Goal: Task Accomplishment & Management: Use online tool/utility

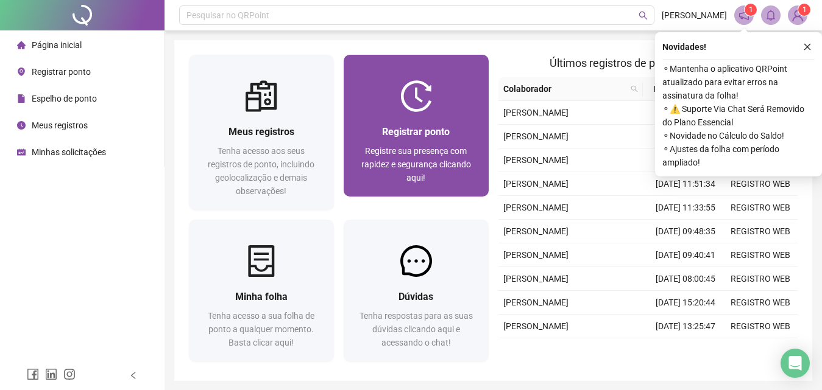
click at [402, 132] on span "Registrar ponto" at bounding box center [416, 132] width 68 height 12
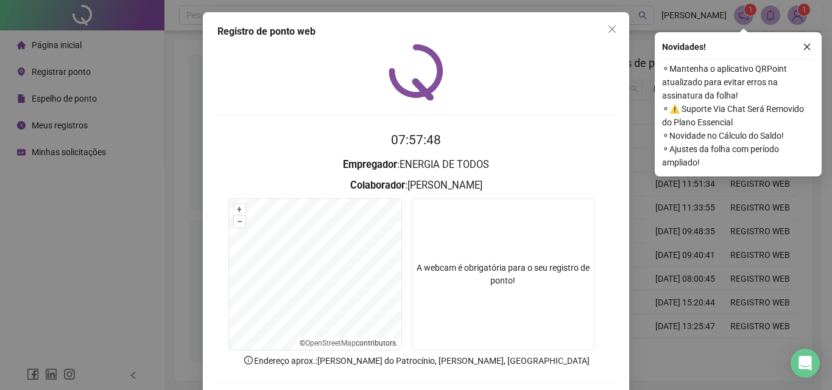
click at [812, 41] on button "button" at bounding box center [807, 47] width 15 height 15
click at [804, 44] on div "Registro de ponto web 07:57:48 Empregador : ENERGIA DE TODOS Colaborador : [PER…" at bounding box center [416, 195] width 832 height 390
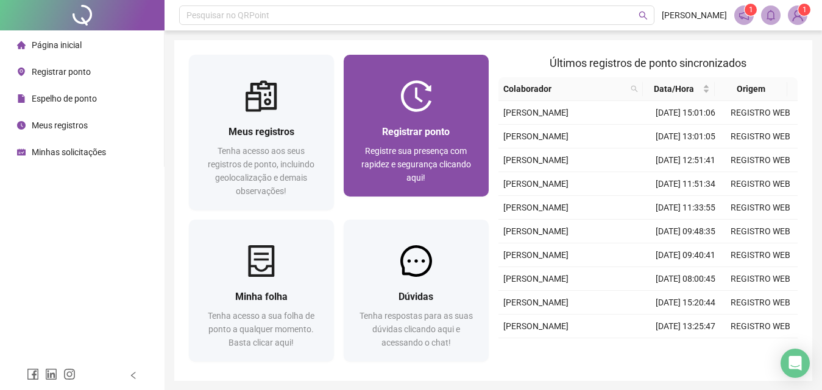
click at [401, 139] on div "Registrar ponto" at bounding box center [416, 131] width 116 height 15
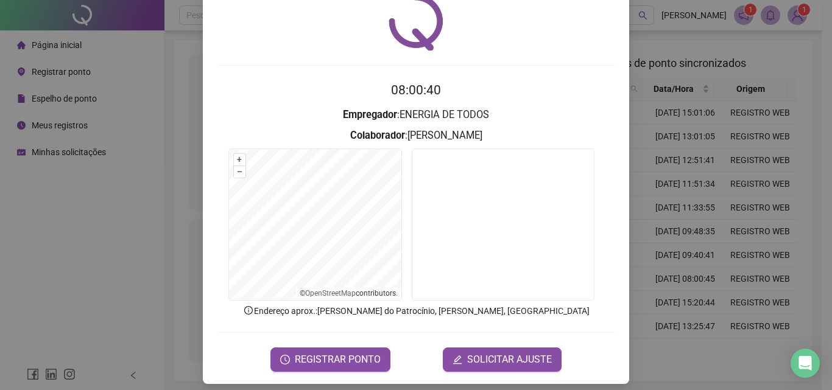
scroll to position [58, 0]
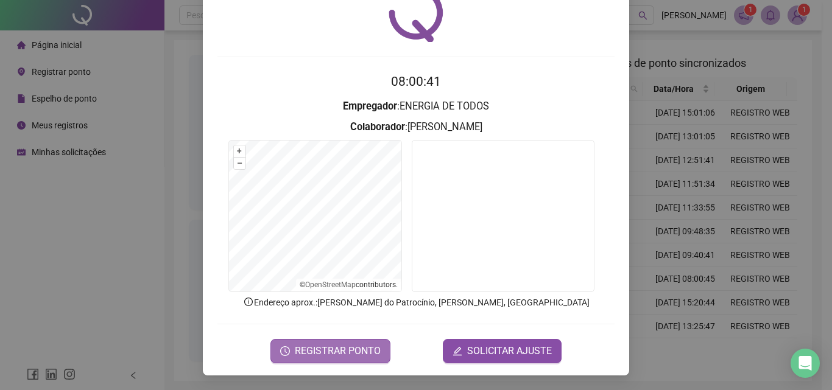
click at [325, 347] on span "REGISTRAR PONTO" at bounding box center [338, 351] width 86 height 15
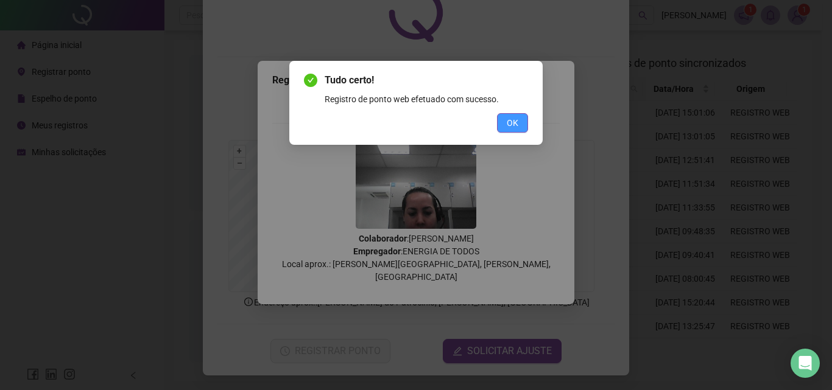
click at [504, 122] on button "OK" at bounding box center [512, 122] width 31 height 19
